Goal: Task Accomplishment & Management: Manage account settings

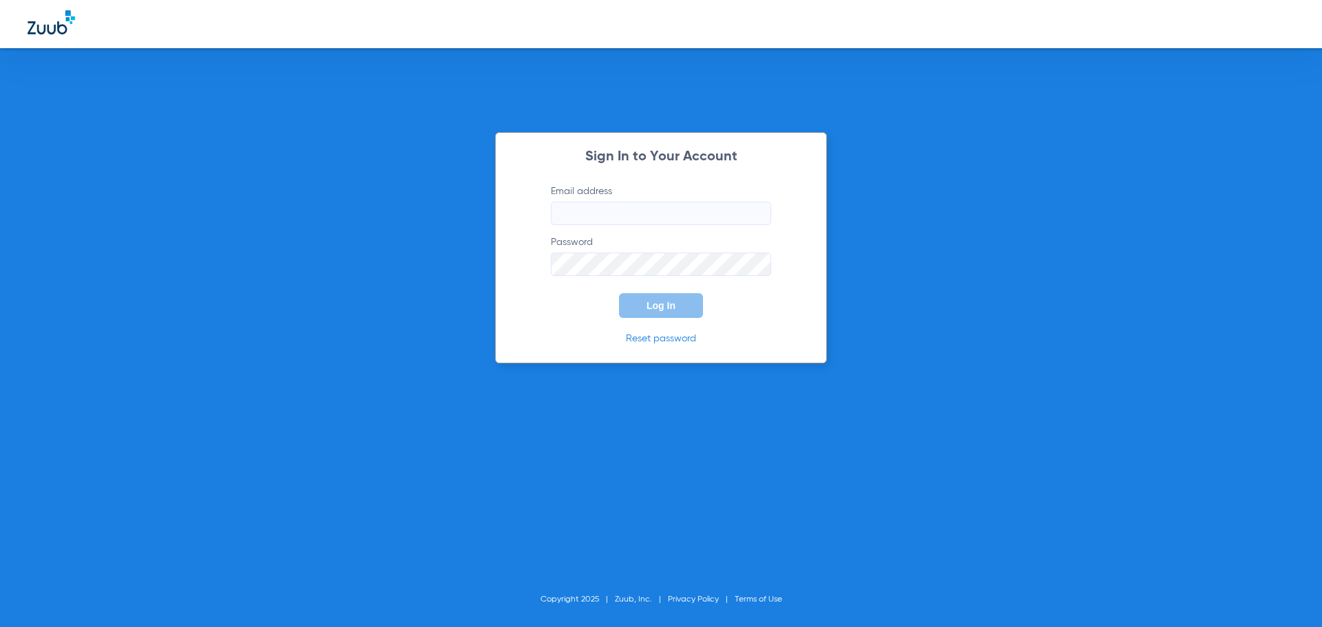
click at [711, 215] on input "Email address" at bounding box center [661, 213] width 220 height 23
type input "[PERSON_NAME][EMAIL_ADDRESS][DOMAIN_NAME]"
click at [619, 293] on button "Log In" at bounding box center [661, 305] width 84 height 25
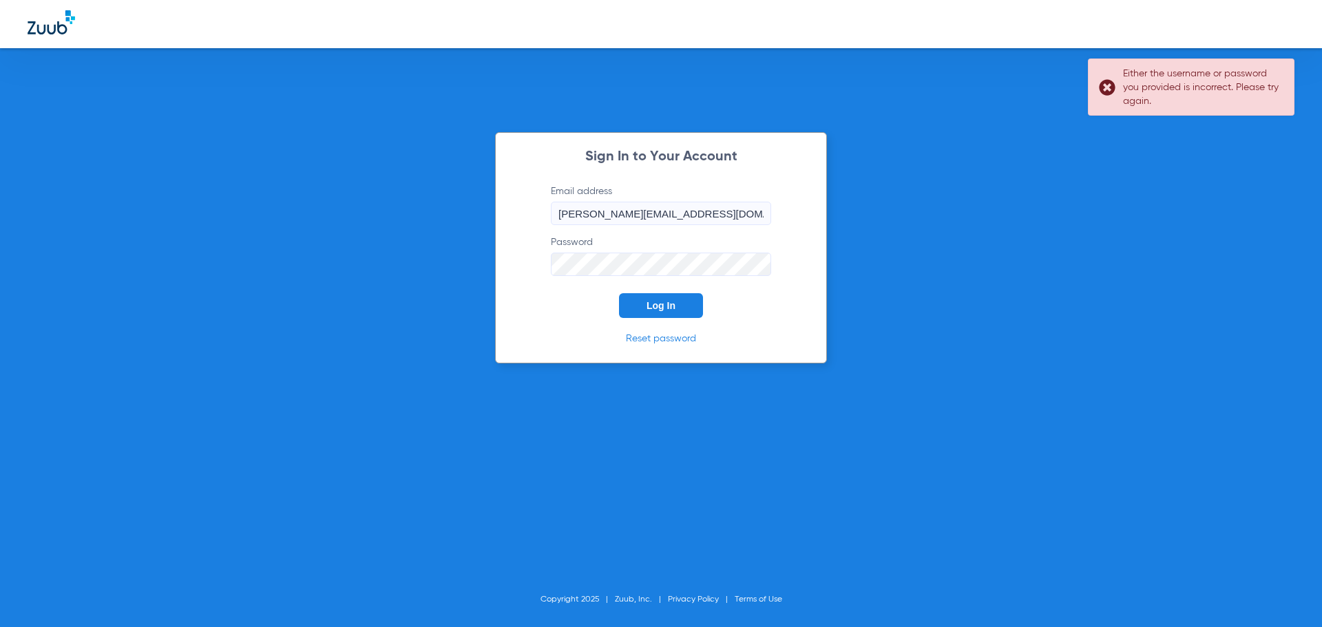
click at [521, 274] on div "Sign In to Your Account Email address [PERSON_NAME][EMAIL_ADDRESS][DOMAIN_NAME]…" at bounding box center [661, 247] width 332 height 231
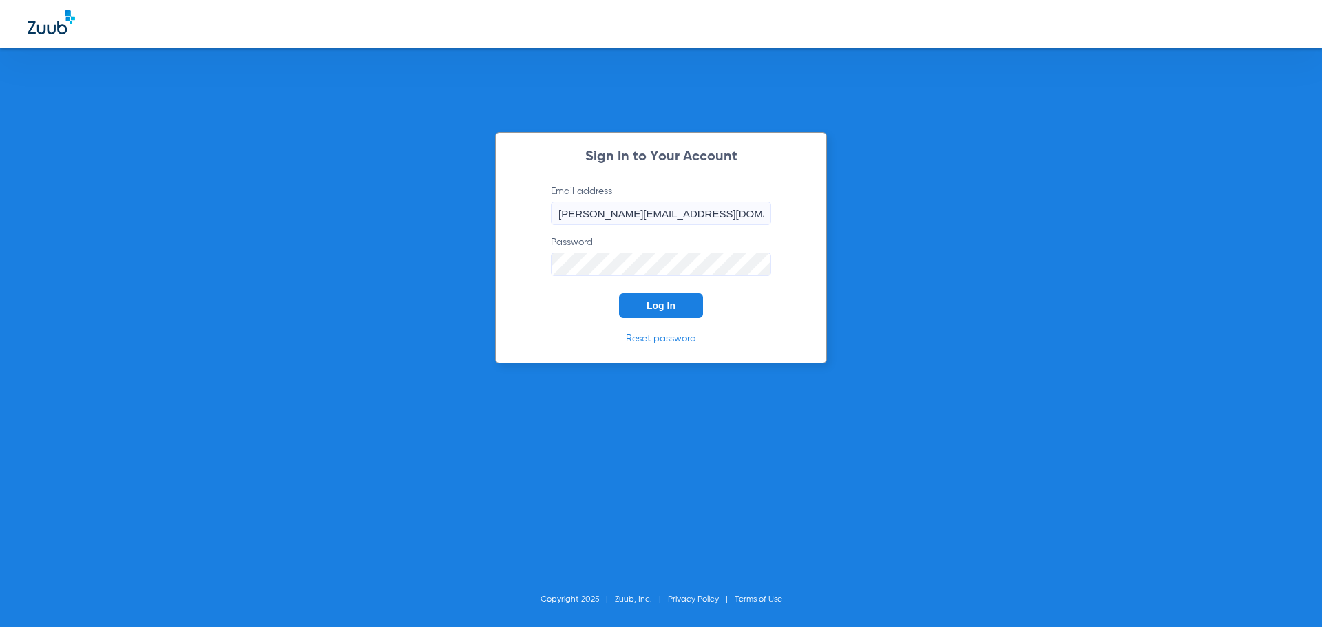
click at [619, 293] on button "Log In" at bounding box center [661, 305] width 84 height 25
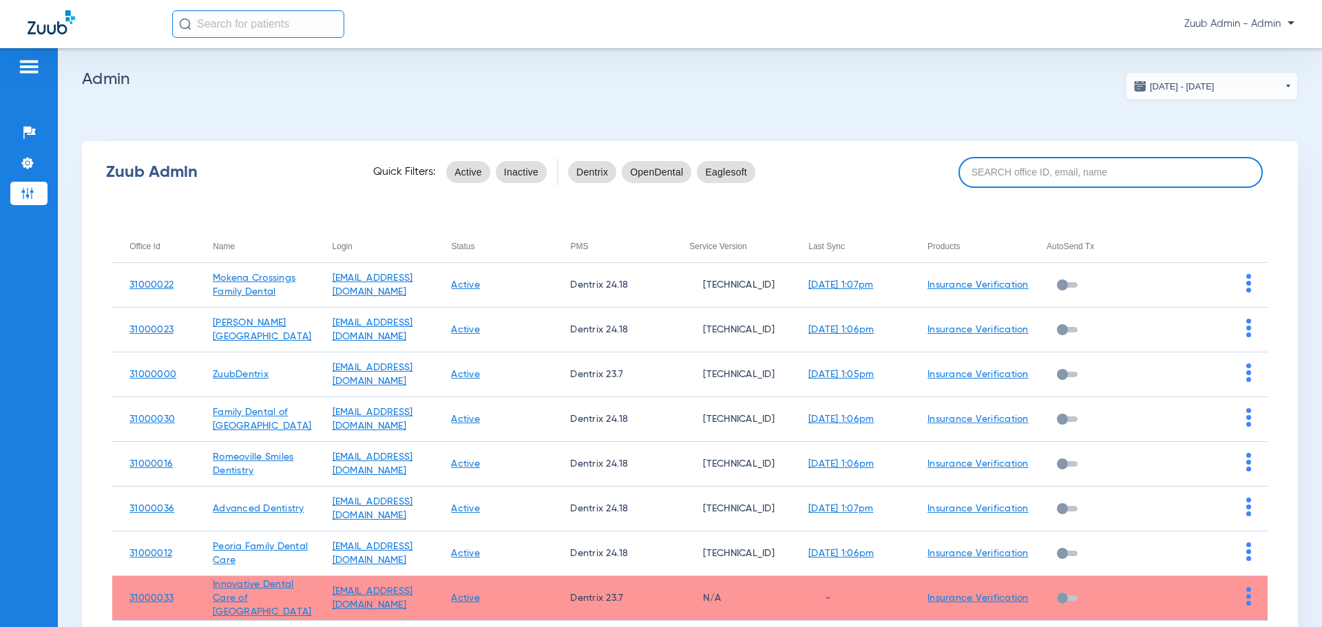
click at [1086, 178] on input at bounding box center [1111, 172] width 304 height 31
